Goal: Complete application form: Complete application form

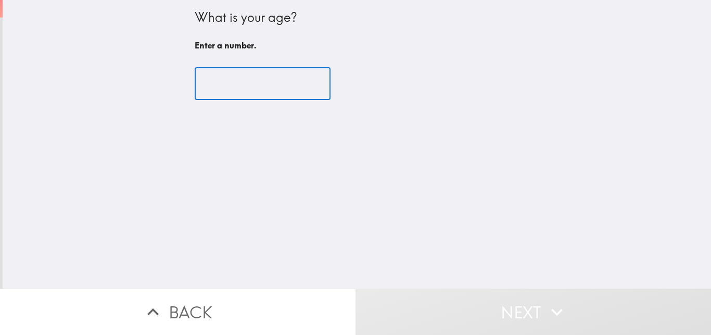
click at [261, 83] on input "number" at bounding box center [263, 84] width 136 height 32
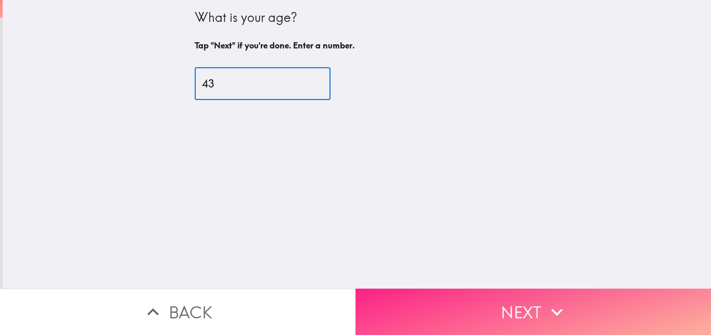
type input "43"
click at [454, 289] on button "Next" at bounding box center [534, 311] width 356 height 46
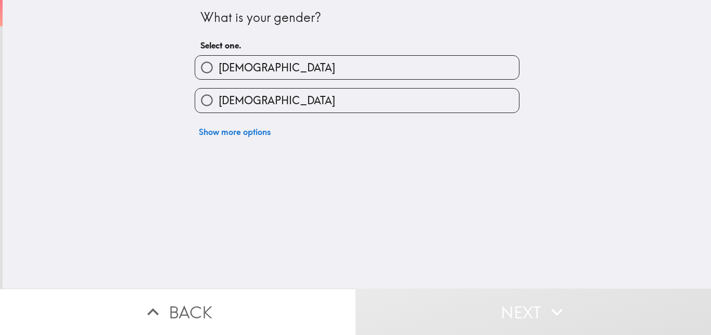
click at [279, 67] on label "[DEMOGRAPHIC_DATA]" at bounding box center [357, 67] width 324 height 23
click at [219, 67] on input "[DEMOGRAPHIC_DATA]" at bounding box center [206, 67] width 23 height 23
radio input "true"
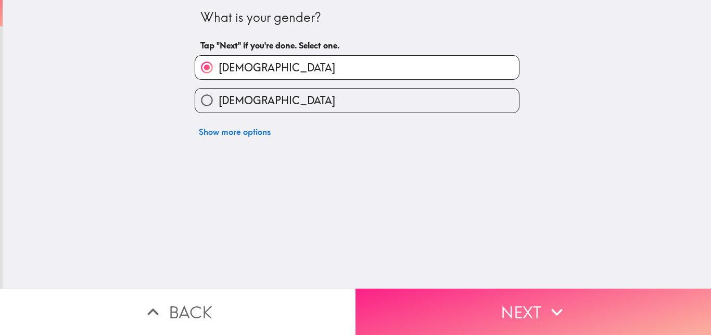
click at [395, 288] on button "Next" at bounding box center [534, 311] width 356 height 46
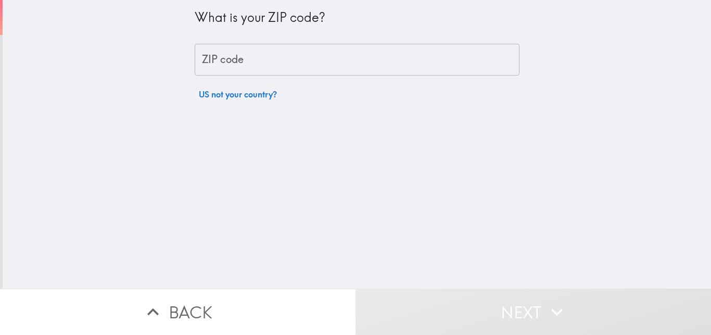
click at [270, 71] on input "ZIP code" at bounding box center [357, 60] width 325 height 32
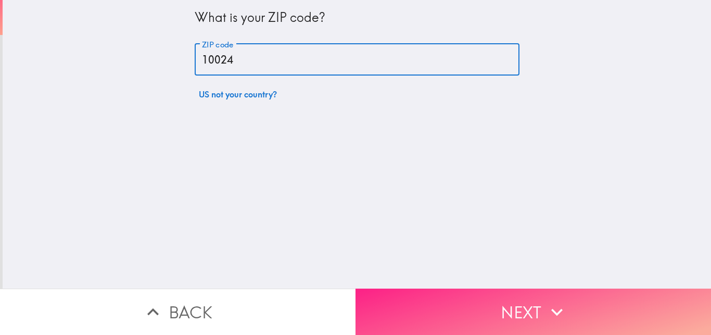
type input "10024"
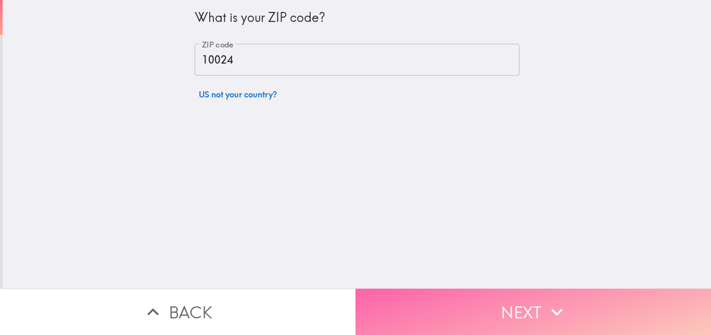
click at [424, 288] on button "Next" at bounding box center [534, 311] width 356 height 46
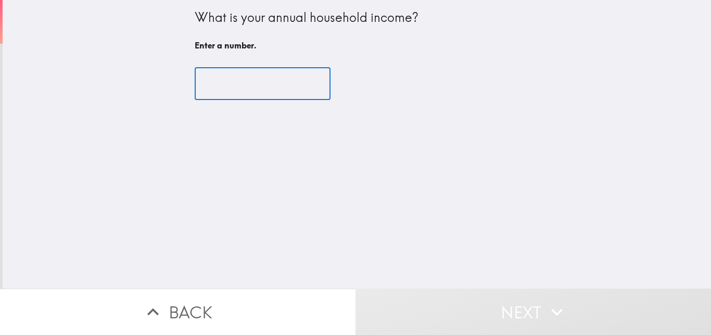
click at [270, 91] on input "number" at bounding box center [263, 84] width 136 height 32
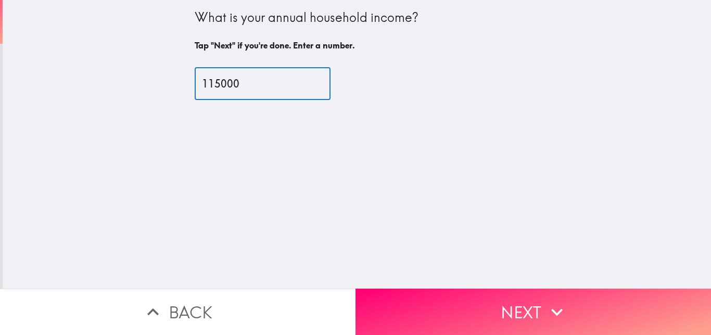
drag, startPoint x: 208, startPoint y: 86, endPoint x: 203, endPoint y: 86, distance: 5.2
click at [203, 86] on input "115000" at bounding box center [263, 84] width 136 height 32
click at [251, 80] on input "117000" at bounding box center [263, 84] width 136 height 32
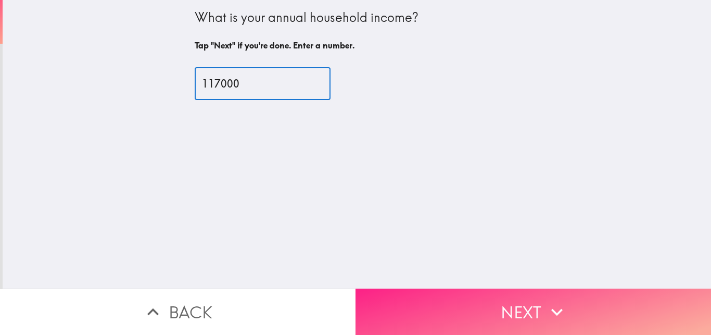
type input "117000"
click at [449, 300] on button "Next" at bounding box center [534, 311] width 356 height 46
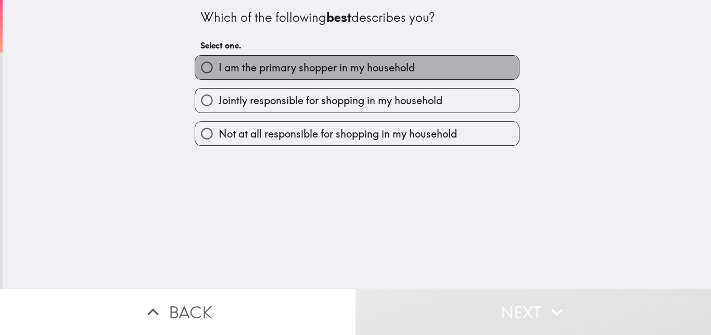
click at [264, 67] on span "I am the primary shopper in my household" at bounding box center [317, 67] width 196 height 15
click at [219, 67] on input "I am the primary shopper in my household" at bounding box center [206, 67] width 23 height 23
radio input "true"
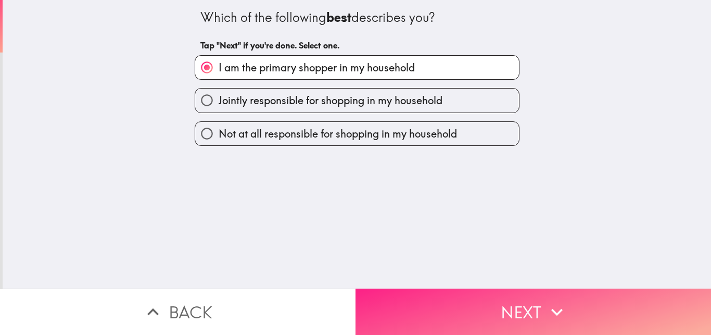
click at [423, 297] on button "Next" at bounding box center [534, 311] width 356 height 46
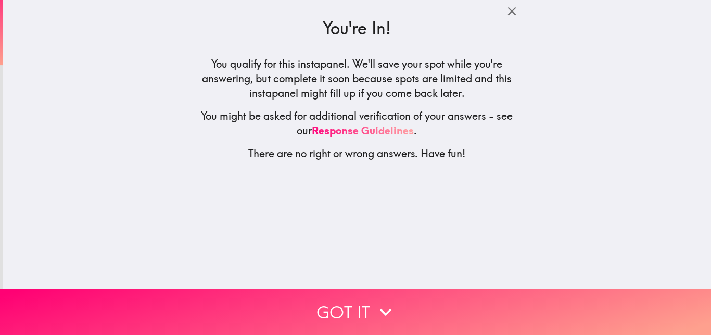
drag, startPoint x: 381, startPoint y: 64, endPoint x: 437, endPoint y: 66, distance: 55.8
click at [421, 66] on h5 "You qualify for this instapanel. We'll save your spot while you're answering, b…" at bounding box center [357, 79] width 325 height 44
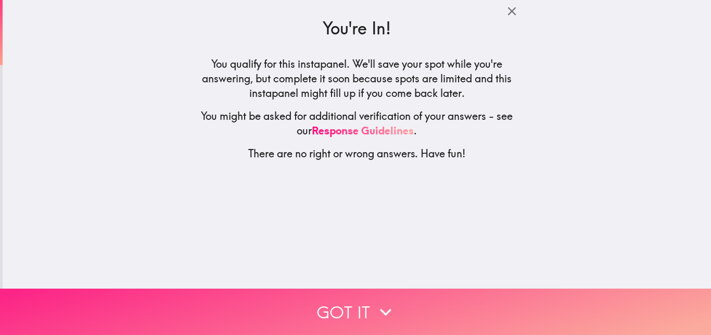
click at [374, 300] on icon "button" at bounding box center [385, 311] width 23 height 23
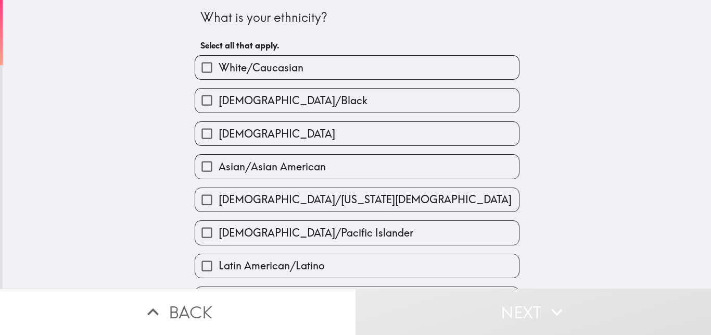
click at [275, 67] on span "White/Caucasian" at bounding box center [261, 67] width 85 height 15
click at [219, 67] on input "White/Caucasian" at bounding box center [206, 67] width 23 height 23
checkbox input "true"
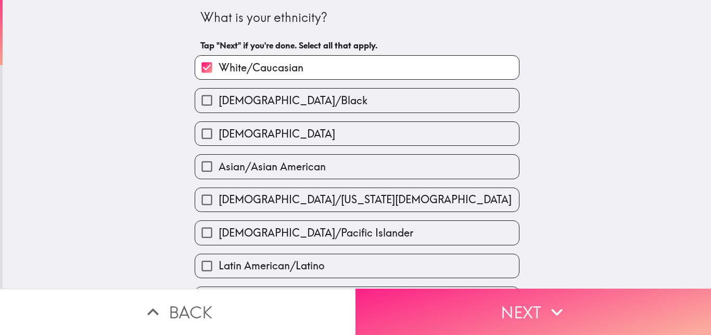
click at [476, 295] on button "Next" at bounding box center [534, 311] width 356 height 46
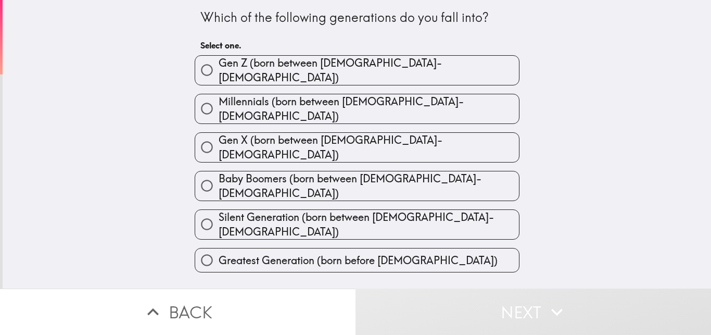
click at [309, 101] on span "Millennials (born between [DEMOGRAPHIC_DATA]-[DEMOGRAPHIC_DATA])" at bounding box center [369, 108] width 300 height 29
click at [219, 101] on input "Millennials (born between [DEMOGRAPHIC_DATA]-[DEMOGRAPHIC_DATA])" at bounding box center [206, 108] width 23 height 23
radio input "true"
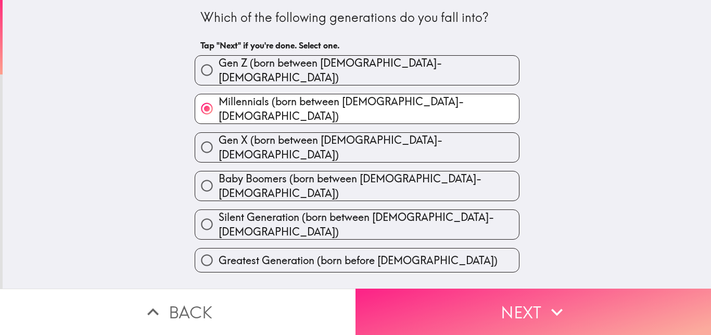
click at [408, 299] on button "Next" at bounding box center [534, 311] width 356 height 46
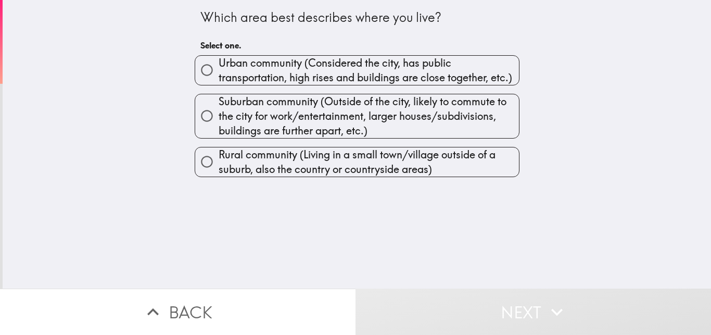
click at [273, 78] on span "Urban community (Considered the city, has public transportation, high rises and…" at bounding box center [369, 70] width 300 height 29
click at [219, 78] on input "Urban community (Considered the city, has public transportation, high rises and…" at bounding box center [206, 69] width 23 height 23
radio input "true"
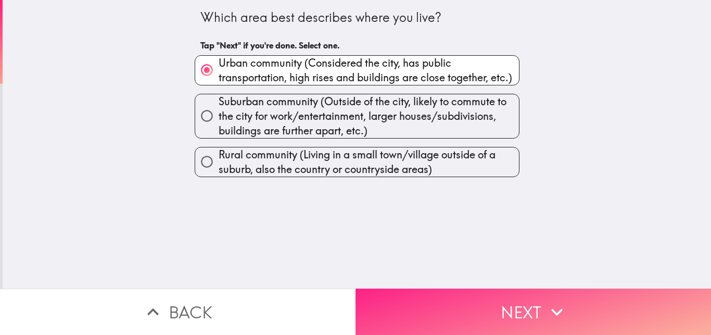
click at [406, 312] on button "Next" at bounding box center [534, 311] width 356 height 46
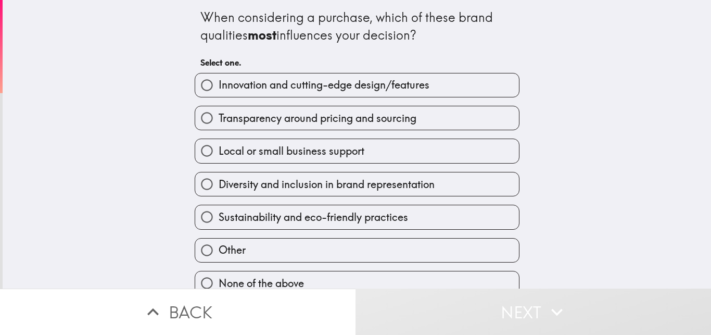
click at [191, 24] on div "When considering a purchase, which of these brand qualities most influences you…" at bounding box center [357, 148] width 333 height 296
drag, startPoint x: 186, startPoint y: 17, endPoint x: 276, endPoint y: 25, distance: 89.9
click at [276, 25] on div "When considering a purchase, which of these brand qualities most influences you…" at bounding box center [357, 148] width 333 height 296
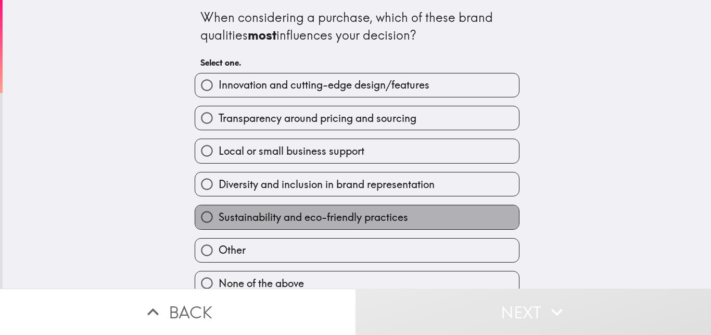
click at [261, 213] on span "Sustainability and eco-friendly practices" at bounding box center [314, 217] width 190 height 15
click at [219, 213] on input "Sustainability and eco-friendly practices" at bounding box center [206, 216] width 23 height 23
radio input "true"
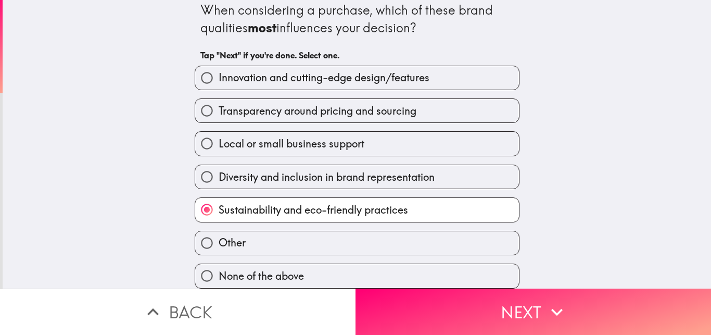
scroll to position [16, 0]
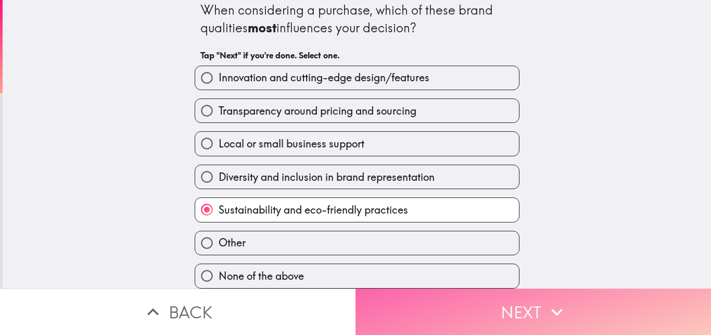
click at [398, 289] on button "Next" at bounding box center [534, 311] width 356 height 46
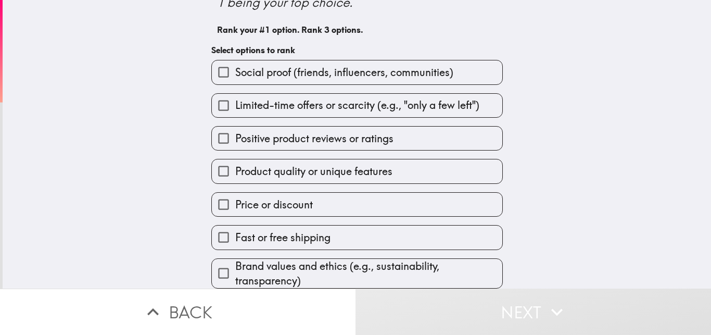
scroll to position [77, 0]
click at [261, 259] on span "Brand values and ethics (e.g., sustainability, transparency)" at bounding box center [368, 273] width 267 height 29
click at [235, 261] on input "Brand values and ethics (e.g., sustainability, transparency)" at bounding box center [223, 272] width 23 height 23
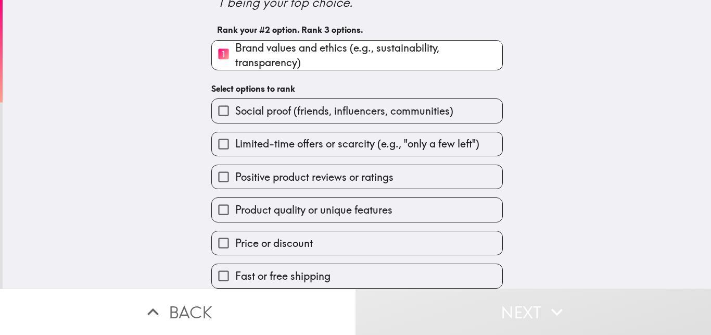
click at [283, 205] on span "Product quality or unique features" at bounding box center [313, 210] width 157 height 15
click at [235, 205] on input "Product quality or unique features" at bounding box center [223, 209] width 23 height 23
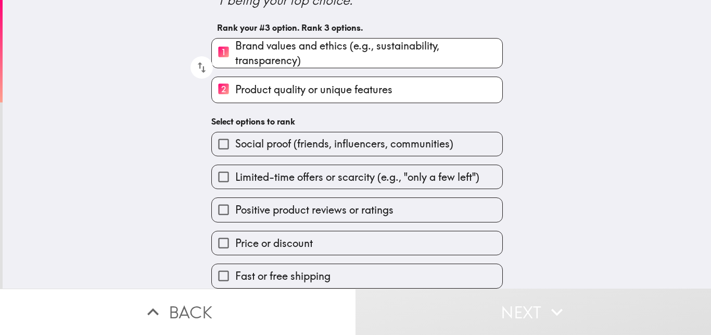
click at [283, 243] on span "Price or discount" at bounding box center [274, 243] width 78 height 15
click at [235, 243] on input "Price or discount" at bounding box center [223, 242] width 23 height 23
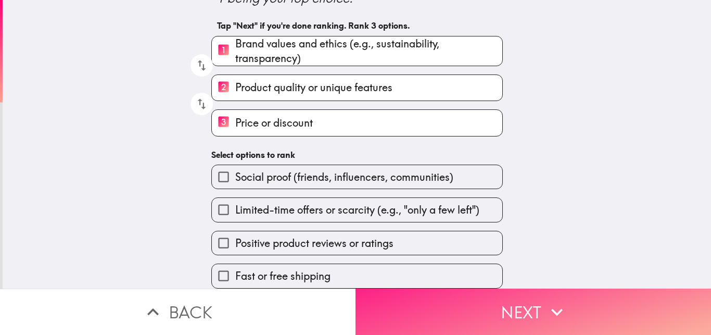
click at [406, 296] on button "Next" at bounding box center [534, 311] width 356 height 46
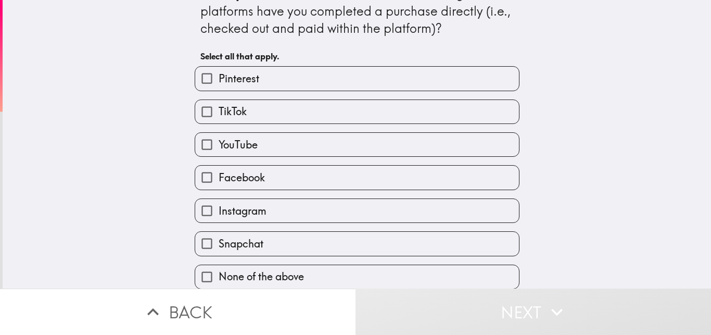
scroll to position [33, 0]
click at [249, 110] on label "TikTok" at bounding box center [357, 110] width 324 height 23
click at [219, 110] on input "TikTok" at bounding box center [206, 110] width 23 height 23
checkbox input "true"
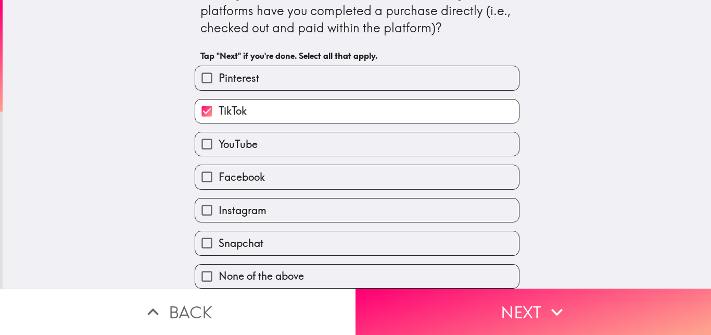
click at [261, 199] on label "Instagram" at bounding box center [357, 209] width 324 height 23
click at [219, 199] on input "Instagram" at bounding box center [206, 209] width 23 height 23
checkbox input "true"
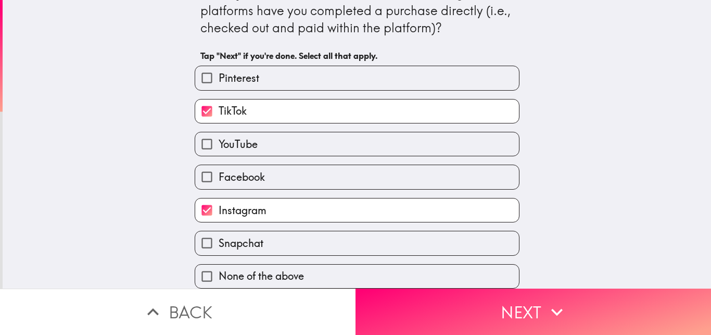
click at [267, 232] on label "Snapchat" at bounding box center [357, 242] width 324 height 23
click at [219, 232] on input "Snapchat" at bounding box center [206, 242] width 23 height 23
checkbox input "true"
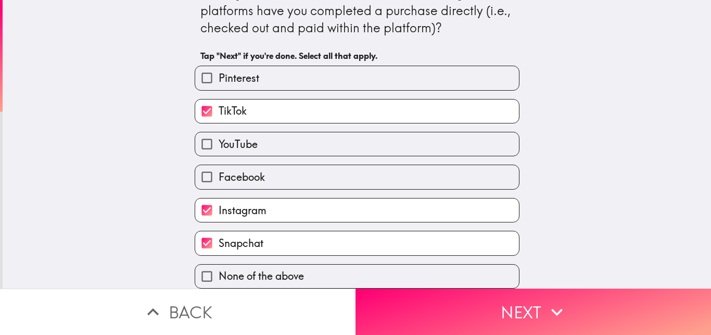
click at [267, 190] on div "Instagram" at bounding box center [352, 206] width 333 height 33
click at [286, 169] on label "Facebook" at bounding box center [357, 176] width 324 height 23
click at [219, 169] on input "Facebook" at bounding box center [206, 176] width 23 height 23
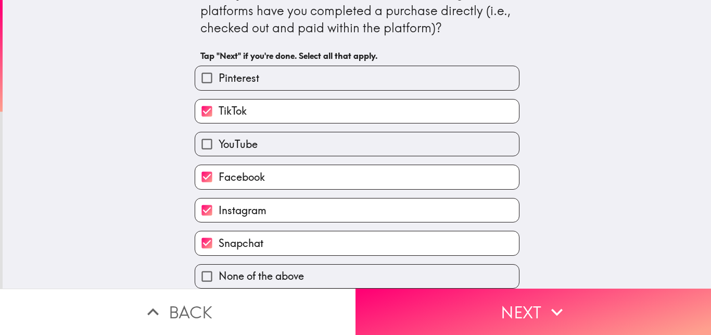
click at [286, 169] on label "Facebook" at bounding box center [357, 176] width 324 height 23
click at [219, 169] on input "Facebook" at bounding box center [206, 176] width 23 height 23
checkbox input "false"
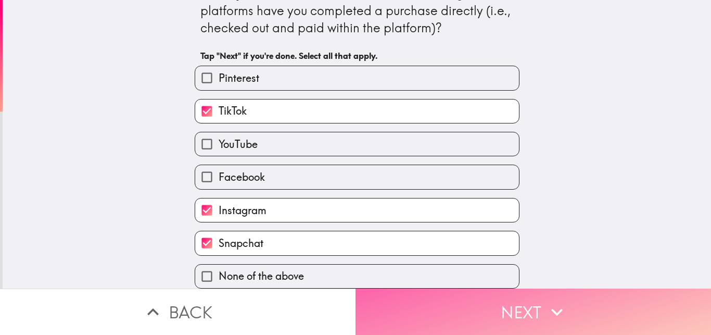
click at [493, 292] on button "Next" at bounding box center [534, 311] width 356 height 46
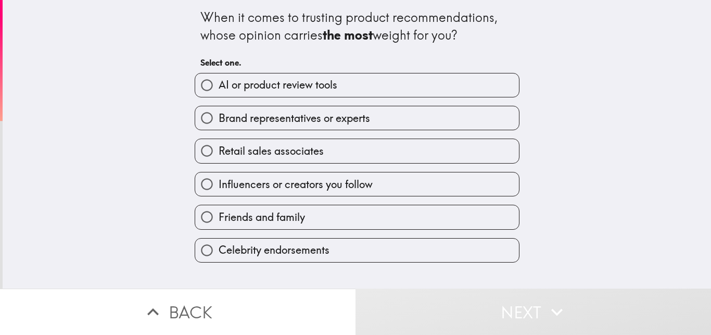
click at [261, 127] on label "Brand representatives or experts" at bounding box center [357, 117] width 324 height 23
click at [219, 127] on input "Brand representatives or experts" at bounding box center [206, 117] width 23 height 23
radio input "true"
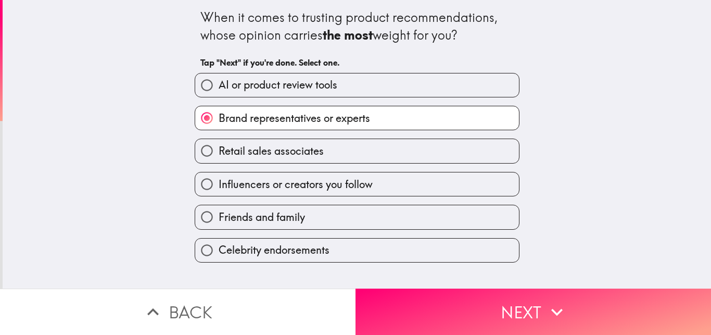
click at [335, 194] on label "Influencers or creators you follow" at bounding box center [357, 183] width 324 height 23
click at [219, 194] on input "Influencers or creators you follow" at bounding box center [206, 183] width 23 height 23
radio input "true"
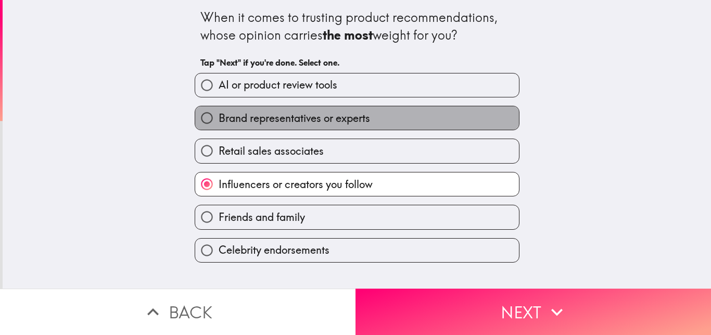
click at [298, 121] on span "Brand representatives or experts" at bounding box center [295, 118] width 152 height 15
click at [219, 121] on input "Brand representatives or experts" at bounding box center [206, 117] width 23 height 23
radio input "true"
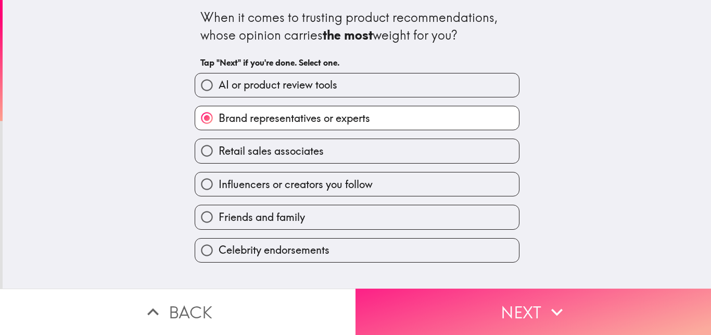
click at [445, 295] on button "Next" at bounding box center [534, 311] width 356 height 46
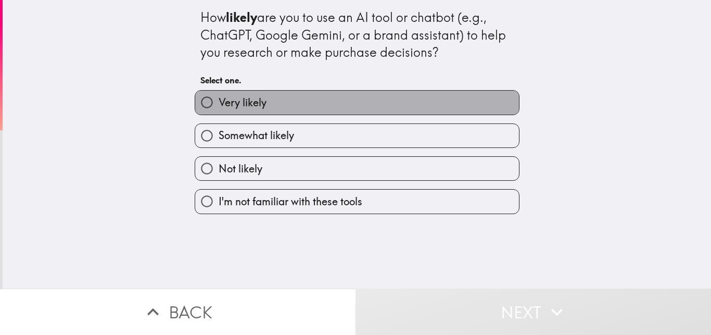
click at [279, 112] on label "Very likely" at bounding box center [357, 102] width 324 height 23
click at [219, 112] on input "Very likely" at bounding box center [206, 102] width 23 height 23
radio input "true"
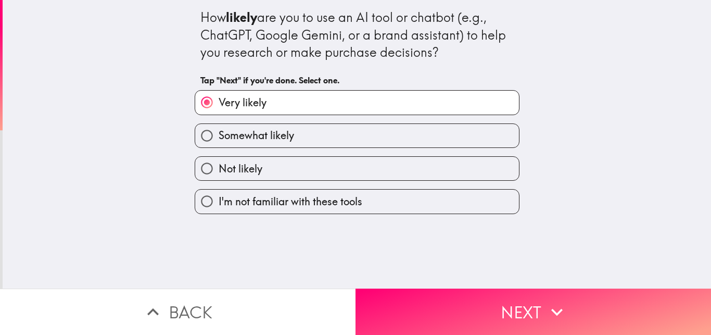
click at [351, 142] on label "Somewhat likely" at bounding box center [357, 135] width 324 height 23
click at [219, 142] on input "Somewhat likely" at bounding box center [206, 135] width 23 height 23
radio input "true"
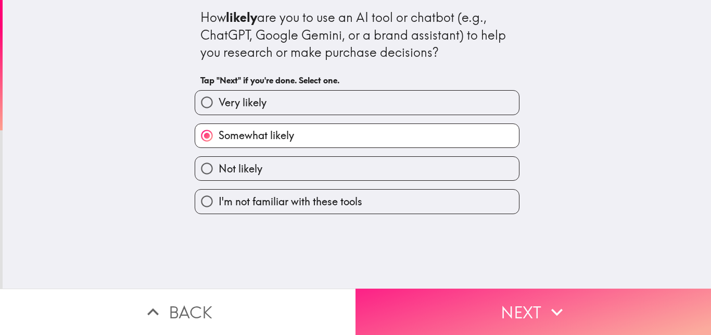
click at [462, 290] on button "Next" at bounding box center [534, 311] width 356 height 46
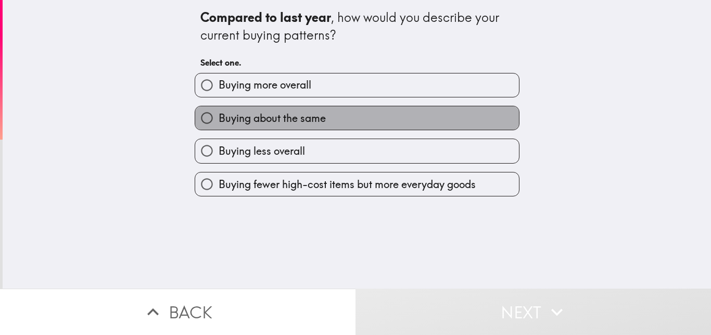
click at [286, 118] on span "Buying about the same" at bounding box center [272, 118] width 107 height 15
click at [219, 118] on input "Buying about the same" at bounding box center [206, 117] width 23 height 23
radio input "true"
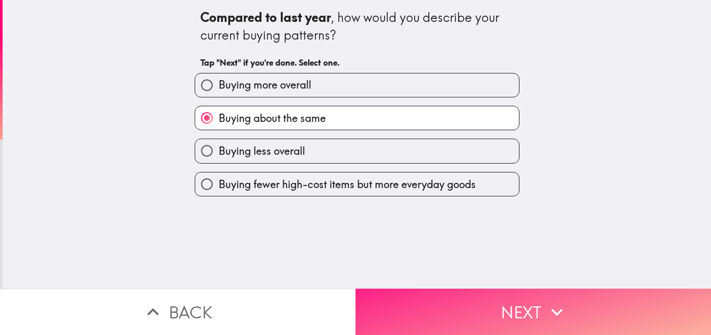
click at [422, 288] on button "Next" at bounding box center [534, 311] width 356 height 46
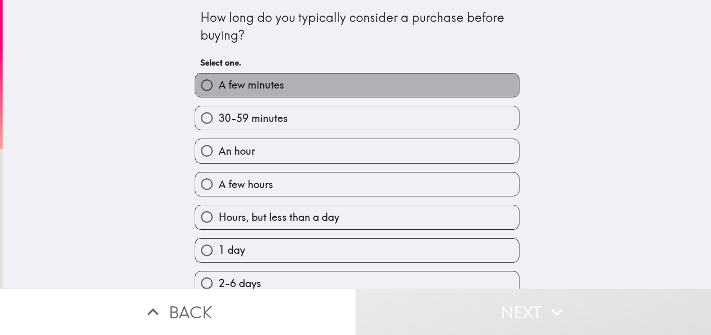
click at [240, 85] on span "A few minutes" at bounding box center [252, 85] width 66 height 15
click at [219, 85] on input "A few minutes" at bounding box center [206, 84] width 23 height 23
radio input "true"
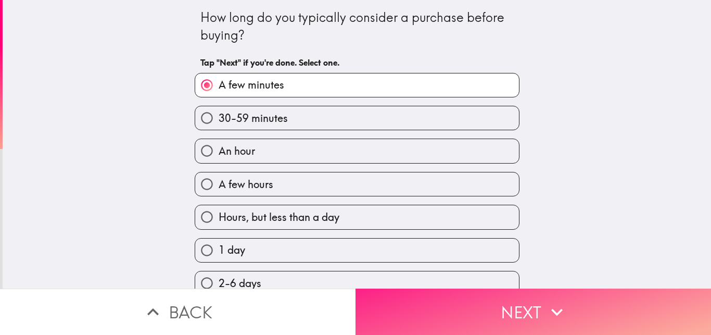
click at [461, 298] on button "Next" at bounding box center [534, 311] width 356 height 46
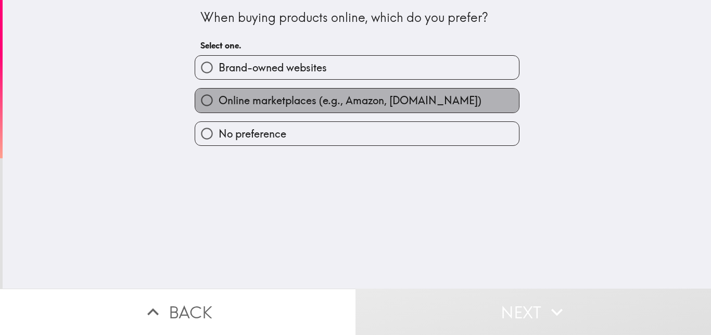
click at [294, 97] on span "Online marketplaces (e.g., Amazon, [DOMAIN_NAME])" at bounding box center [350, 100] width 263 height 15
click at [219, 97] on input "Online marketplaces (e.g., Amazon, [DOMAIN_NAME])" at bounding box center [206, 100] width 23 height 23
radio input "true"
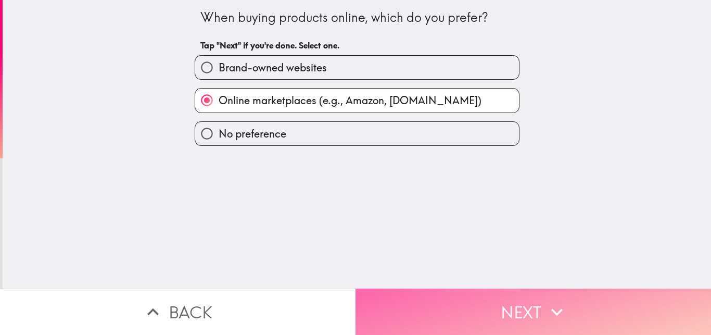
click at [449, 295] on button "Next" at bounding box center [534, 311] width 356 height 46
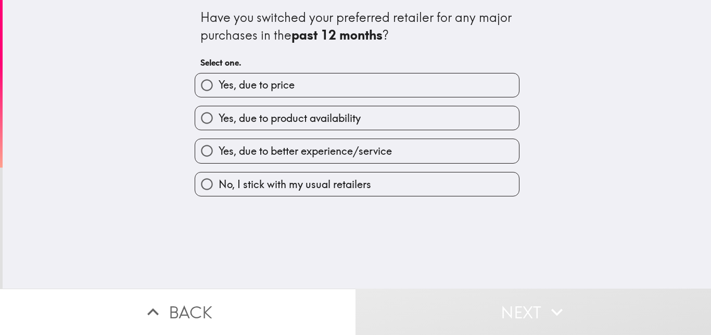
click at [310, 151] on span "Yes, due to better experience/service" at bounding box center [305, 151] width 173 height 15
click at [219, 151] on input "Yes, due to better experience/service" at bounding box center [206, 150] width 23 height 23
radio input "true"
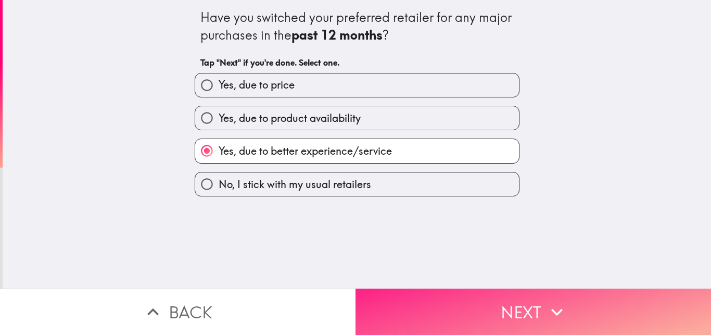
click at [421, 290] on button "Next" at bounding box center [534, 311] width 356 height 46
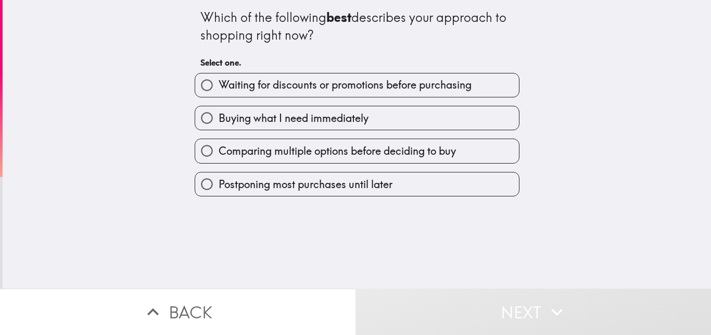
click at [300, 125] on span "Buying what I need immediately" at bounding box center [294, 118] width 150 height 15
click at [219, 125] on input "Buying what I need immediately" at bounding box center [206, 117] width 23 height 23
radio input "true"
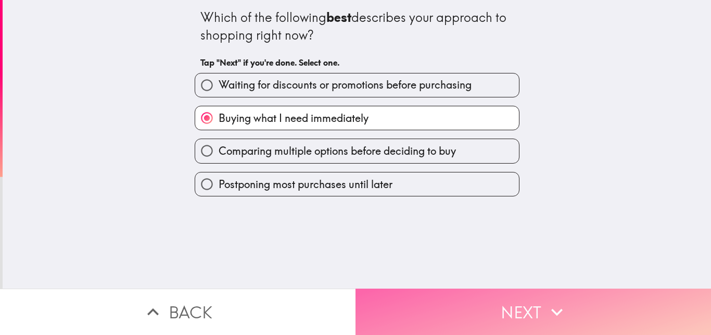
click at [409, 293] on button "Next" at bounding box center [534, 311] width 356 height 46
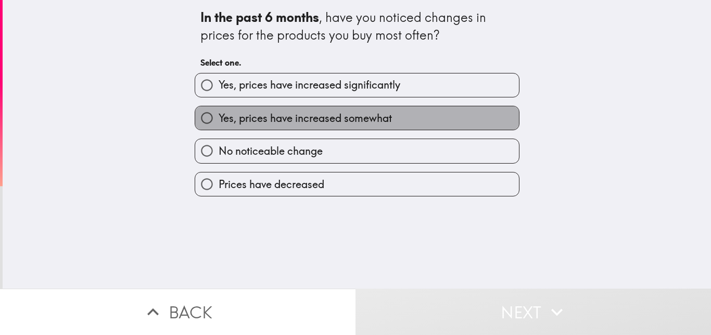
click at [324, 120] on span "Yes, prices have increased somewhat" at bounding box center [305, 118] width 173 height 15
click at [219, 120] on input "Yes, prices have increased somewhat" at bounding box center [206, 117] width 23 height 23
radio input "true"
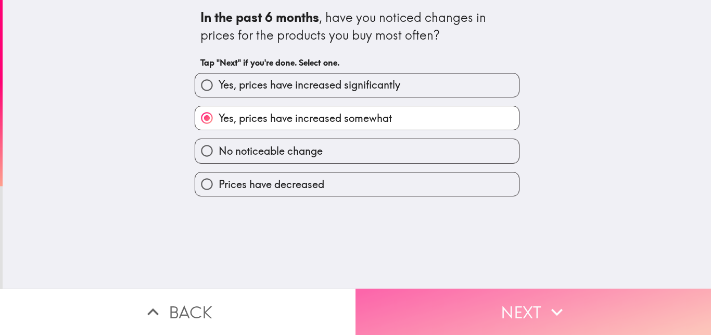
click at [443, 295] on button "Next" at bounding box center [534, 311] width 356 height 46
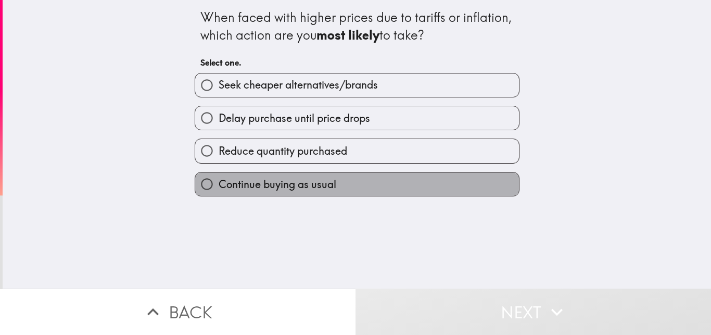
click at [332, 179] on label "Continue buying as usual" at bounding box center [357, 183] width 324 height 23
click at [219, 179] on input "Continue buying as usual" at bounding box center [206, 183] width 23 height 23
radio input "true"
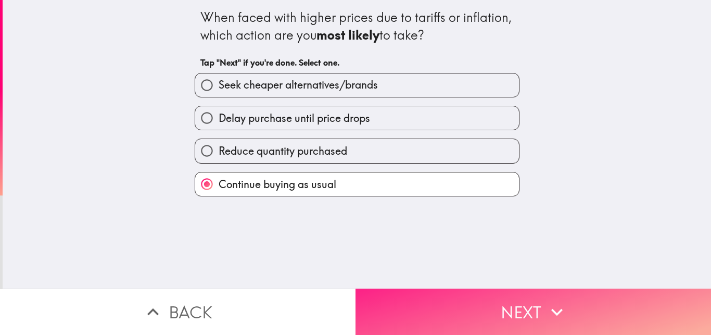
click at [442, 291] on button "Next" at bounding box center [534, 311] width 356 height 46
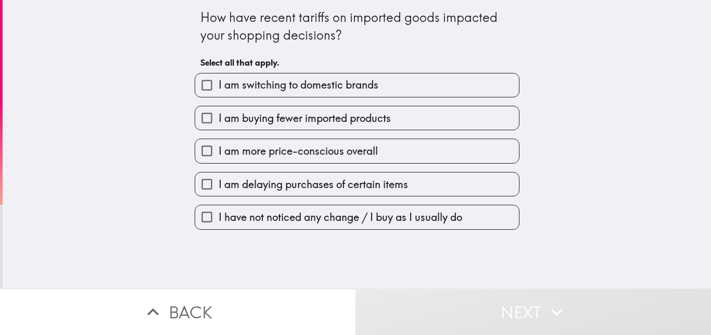
click at [351, 181] on span "I am delaying purchases of certain items" at bounding box center [314, 184] width 190 height 15
click at [219, 181] on input "I am delaying purchases of certain items" at bounding box center [206, 183] width 23 height 23
checkbox input "true"
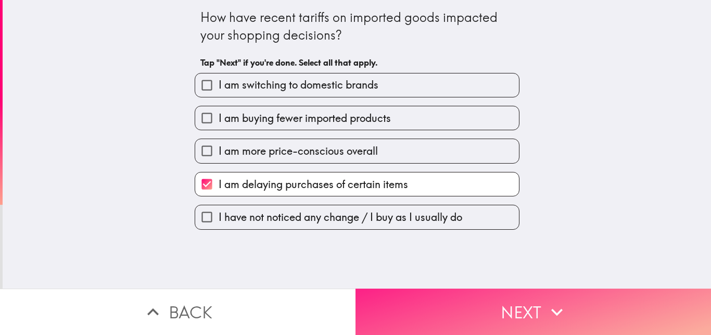
click at [461, 294] on button "Next" at bounding box center [534, 311] width 356 height 46
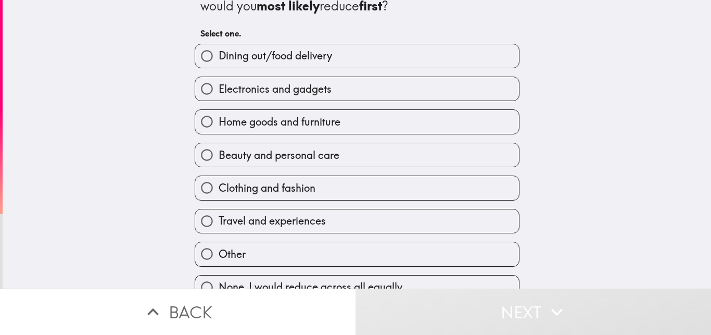
scroll to position [49, 0]
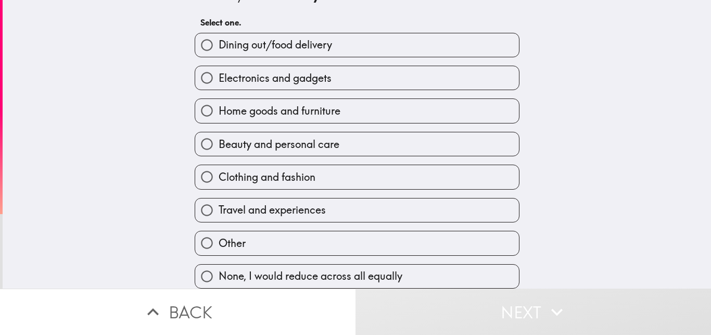
click at [333, 269] on span "None, I would reduce across all equally" at bounding box center [311, 276] width 184 height 15
click at [219, 267] on input "None, I would reduce across all equally" at bounding box center [206, 276] width 23 height 23
radio input "true"
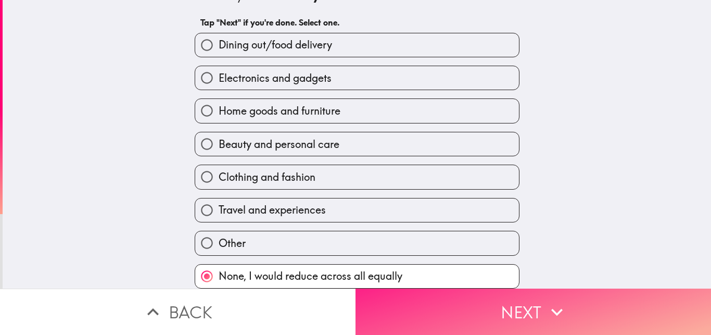
click at [409, 291] on button "Next" at bounding box center [534, 311] width 356 height 46
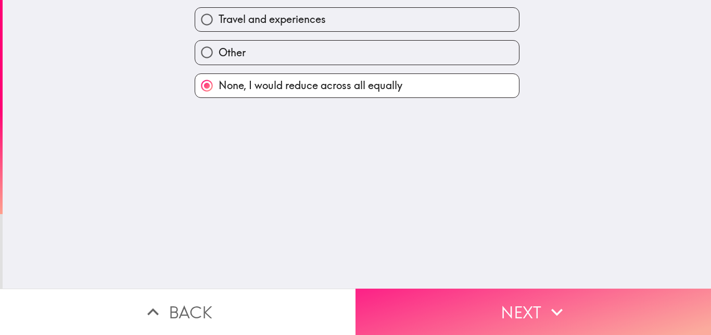
scroll to position [0, 0]
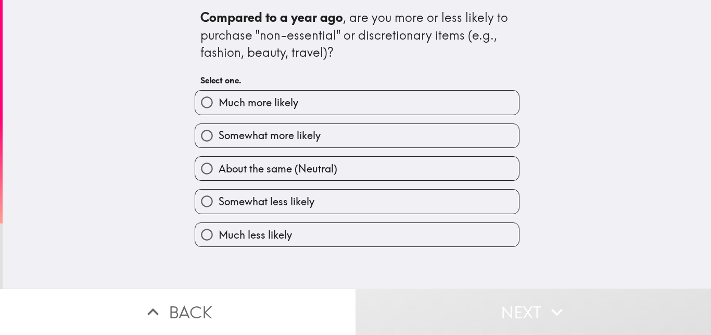
click at [331, 141] on label "Somewhat more likely" at bounding box center [357, 135] width 324 height 23
click at [219, 141] on input "Somewhat more likely" at bounding box center [206, 135] width 23 height 23
radio input "true"
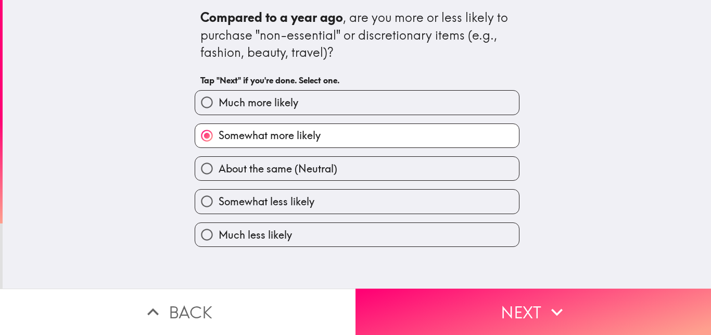
click at [359, 170] on label "About the same (Neutral)" at bounding box center [357, 168] width 324 height 23
click at [219, 170] on input "About the same (Neutral)" at bounding box center [206, 168] width 23 height 23
radio input "true"
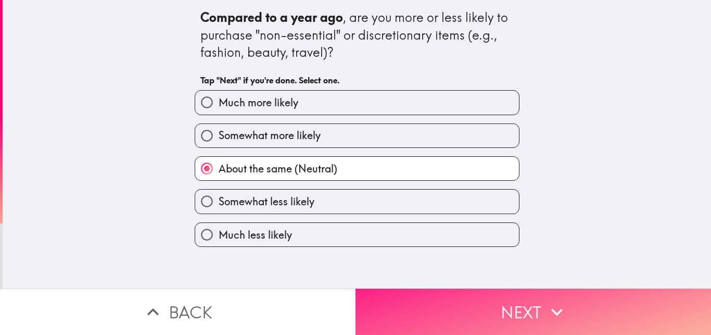
click at [468, 288] on button "Next" at bounding box center [534, 311] width 356 height 46
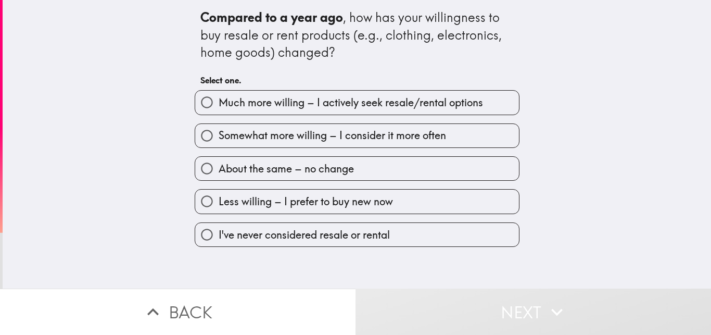
click at [335, 145] on label "Somewhat more willing – I consider it more often" at bounding box center [357, 135] width 324 height 23
click at [219, 145] on input "Somewhat more willing – I consider it more often" at bounding box center [206, 135] width 23 height 23
radio input "true"
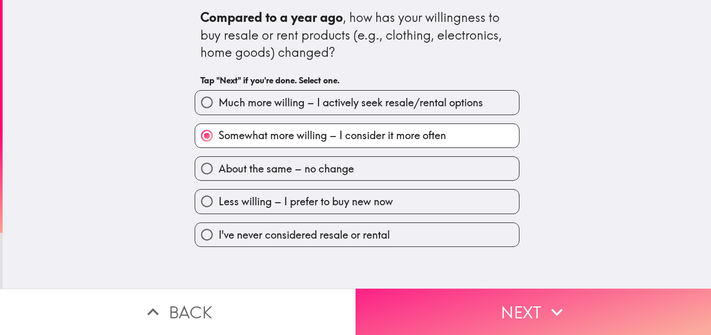
click at [451, 288] on button "Next" at bounding box center [534, 311] width 356 height 46
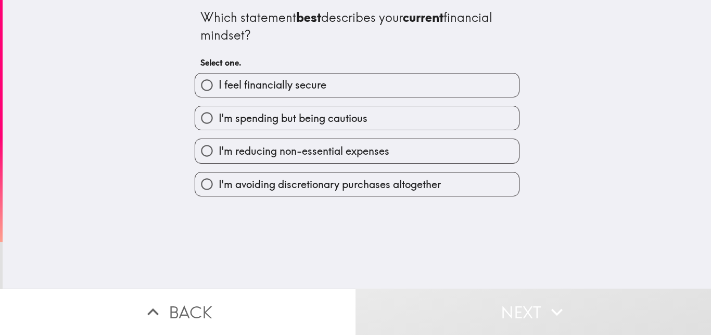
click at [351, 94] on label "I feel financially secure" at bounding box center [357, 84] width 324 height 23
click at [219, 94] on input "I feel financially secure" at bounding box center [206, 84] width 23 height 23
radio input "true"
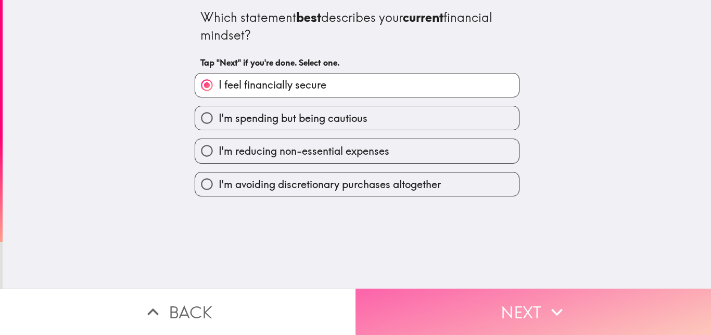
click at [468, 296] on button "Next" at bounding box center [534, 311] width 356 height 46
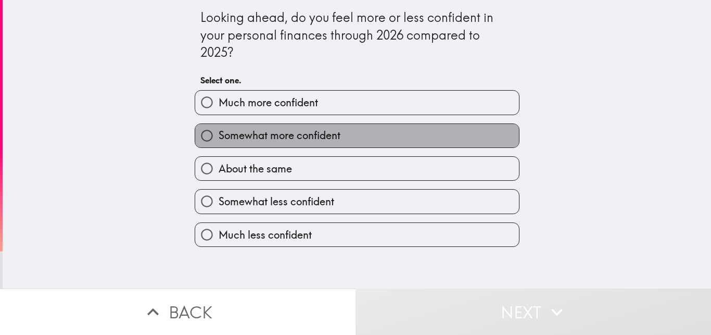
click at [342, 129] on label "Somewhat more confident" at bounding box center [357, 135] width 324 height 23
click at [219, 129] on input "Somewhat more confident" at bounding box center [206, 135] width 23 height 23
radio input "true"
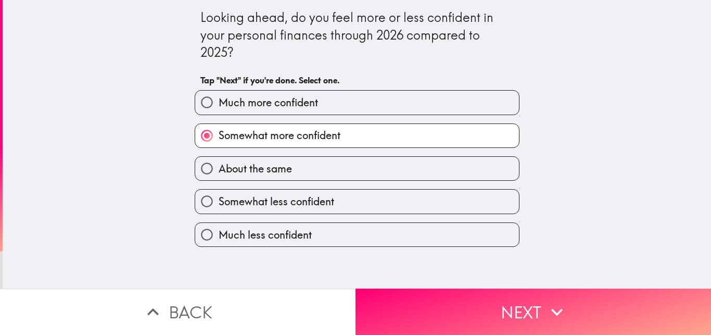
click at [358, 162] on label "About the same" at bounding box center [357, 168] width 324 height 23
click at [219, 162] on input "About the same" at bounding box center [206, 168] width 23 height 23
radio input "true"
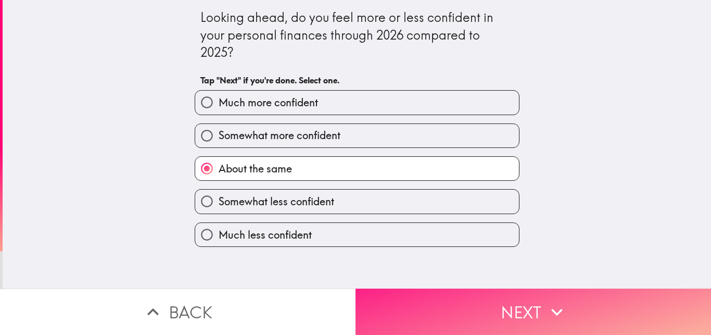
click at [494, 297] on button "Next" at bounding box center [534, 311] width 356 height 46
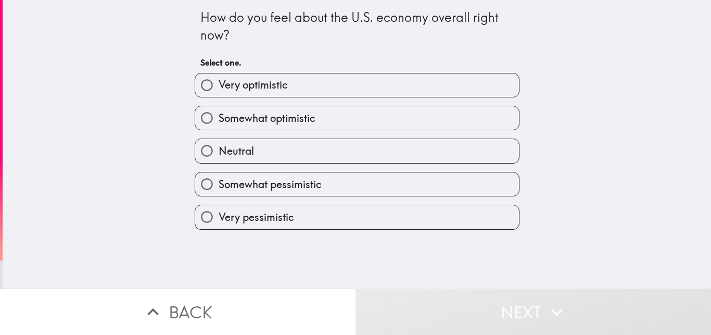
click at [340, 126] on label "Somewhat optimistic" at bounding box center [357, 117] width 324 height 23
click at [219, 126] on input "Somewhat optimistic" at bounding box center [206, 117] width 23 height 23
radio input "true"
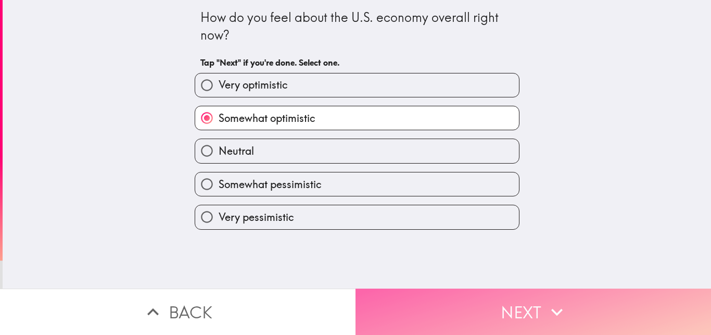
click at [486, 292] on button "Next" at bounding box center [534, 311] width 356 height 46
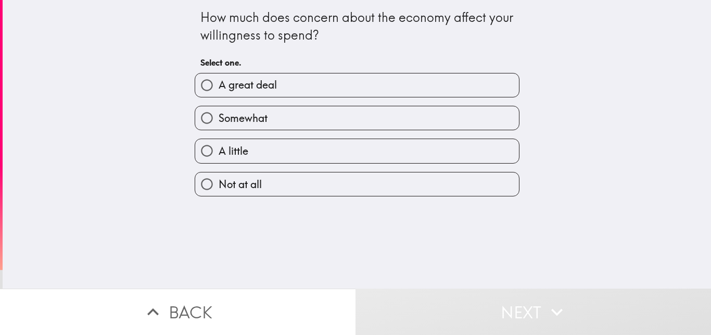
click at [307, 114] on label "Somewhat" at bounding box center [357, 117] width 324 height 23
click at [219, 114] on input "Somewhat" at bounding box center [206, 117] width 23 height 23
radio input "true"
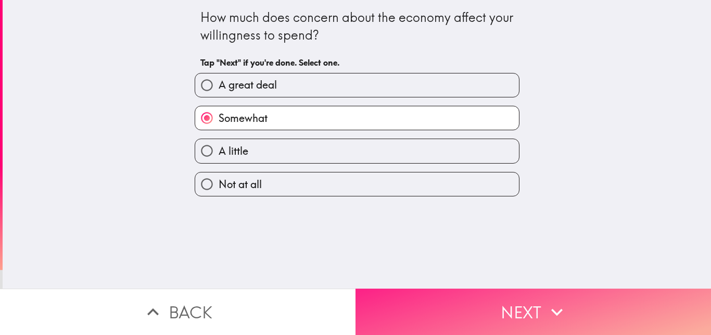
click at [499, 303] on button "Next" at bounding box center [534, 311] width 356 height 46
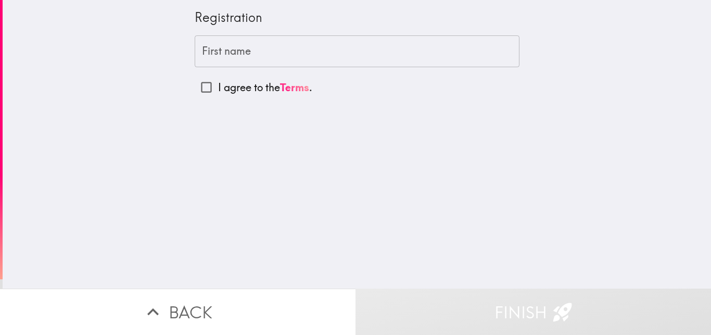
click at [269, 59] on input "First name" at bounding box center [357, 51] width 325 height 32
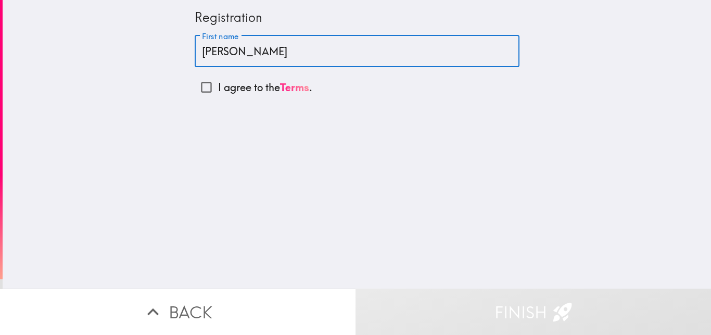
type input "[PERSON_NAME]"
click at [200, 89] on input "I agree to the Terms ." at bounding box center [206, 87] width 23 height 23
checkbox input "true"
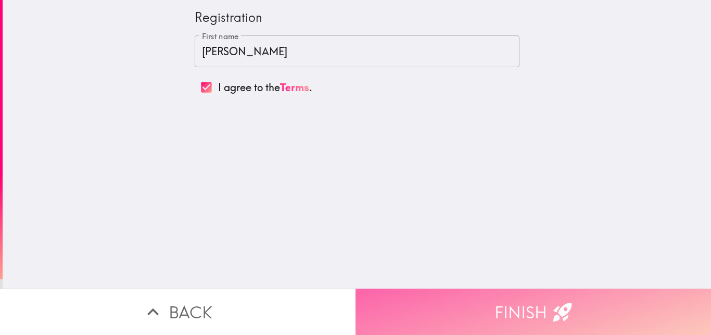
click at [494, 292] on button "Finish" at bounding box center [534, 311] width 356 height 46
